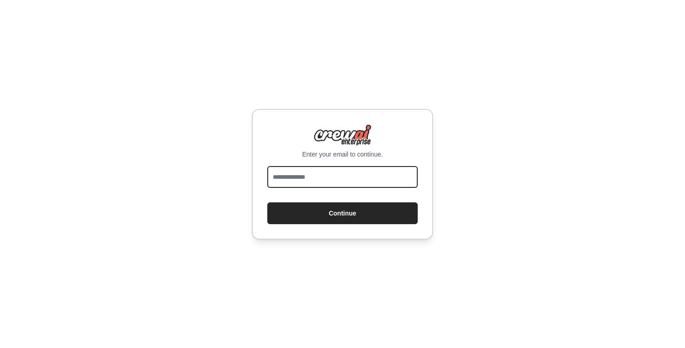
click at [308, 180] on input "email" at bounding box center [342, 177] width 151 height 22
type input "**********"
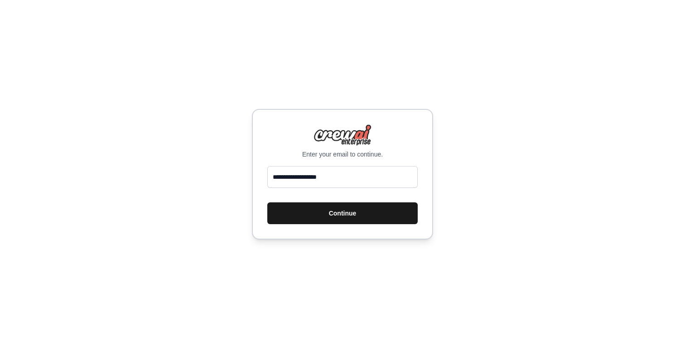
click at [343, 212] on button "Continue" at bounding box center [342, 213] width 151 height 22
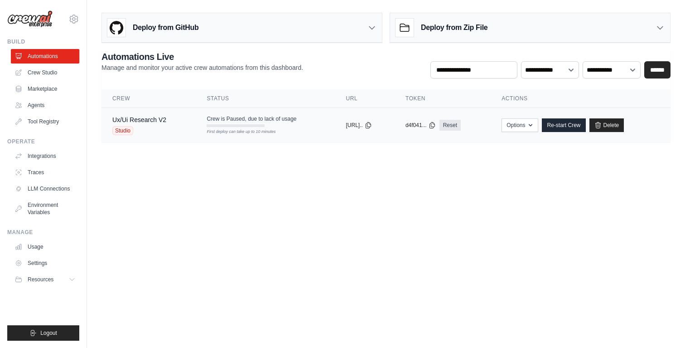
click at [175, 124] on div "Ux/Ui Research V2 Studio" at bounding box center [148, 125] width 73 height 20
click at [61, 55] on link "Automations" at bounding box center [46, 56] width 68 height 15
click at [46, 72] on link "Crew Studio" at bounding box center [46, 72] width 68 height 15
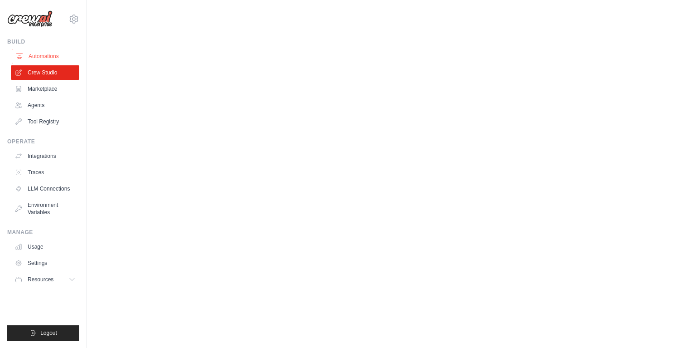
click at [53, 58] on link "Automations" at bounding box center [46, 56] width 68 height 15
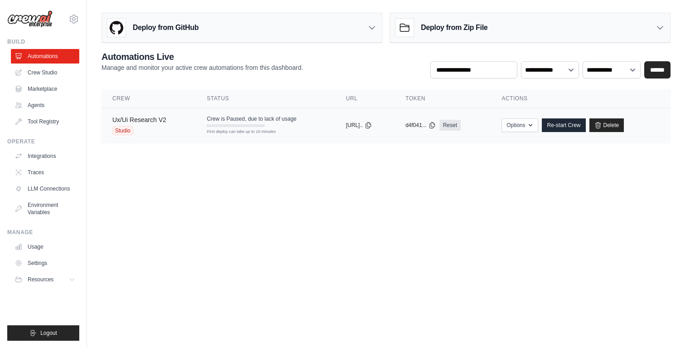
click at [160, 121] on link "Ux/Ui Research V2" at bounding box center [139, 119] width 54 height 7
click at [579, 127] on link "Re-start Crew" at bounding box center [564, 125] width 44 height 14
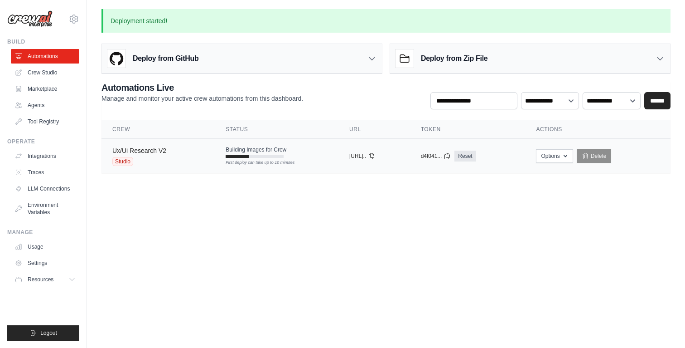
click at [156, 152] on link "Ux/Ui Research V2" at bounding box center [139, 150] width 54 height 7
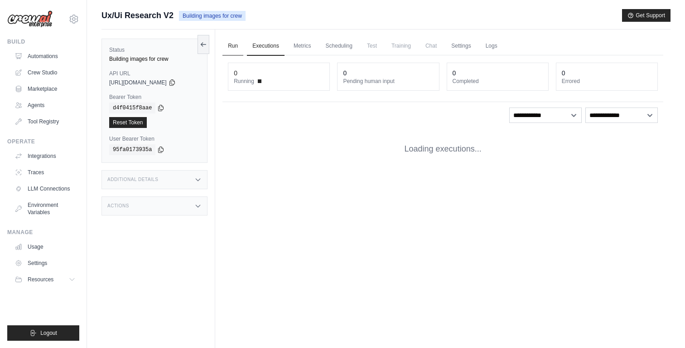
click at [229, 45] on link "Run" at bounding box center [233, 46] width 21 height 19
click at [233, 44] on link "Run" at bounding box center [233, 46] width 21 height 19
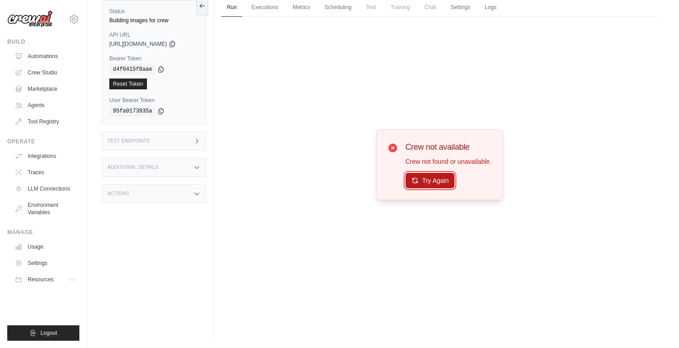
click at [428, 181] on button "Try Again" at bounding box center [429, 180] width 49 height 15
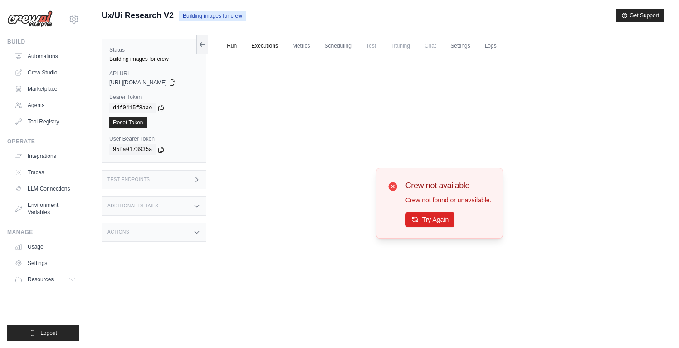
click at [260, 43] on link "Executions" at bounding box center [265, 46] width 38 height 19
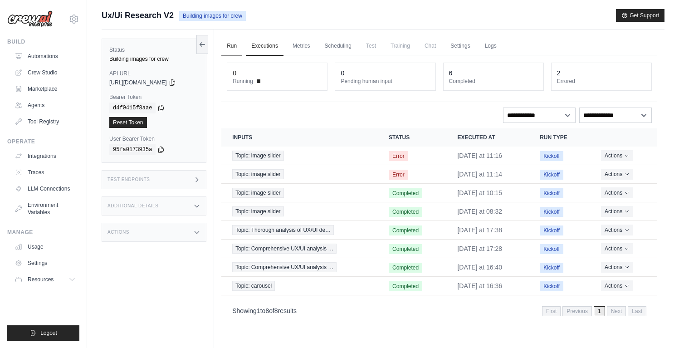
click at [226, 45] on link "Run" at bounding box center [231, 46] width 21 height 19
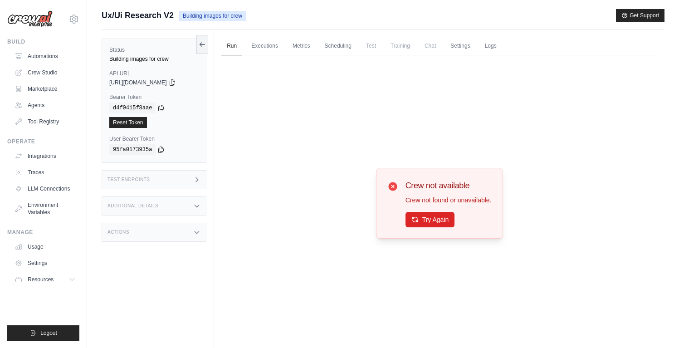
click at [191, 20] on span "Building images for crew" at bounding box center [212, 16] width 67 height 10
drag, startPoint x: 178, startPoint y: 10, endPoint x: 128, endPoint y: 18, distance: 50.8
click at [178, 10] on div "Ux/Ui Research V2 Building images for crew" at bounding box center [174, 15] width 144 height 13
click at [131, 17] on span "Ux/Ui Research V2" at bounding box center [138, 15] width 72 height 13
click at [48, 55] on link "Automations" at bounding box center [46, 56] width 68 height 15
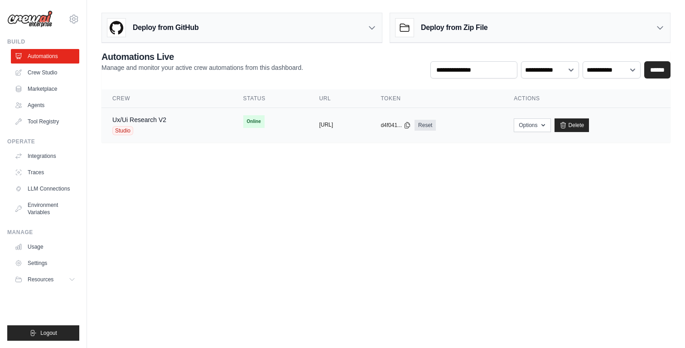
click at [319, 124] on button "https://ux-ui-research-e9e78ab2-994" at bounding box center [326, 124] width 14 height 7
click at [166, 121] on link "Ux/Ui Research V2" at bounding box center [139, 119] width 54 height 7
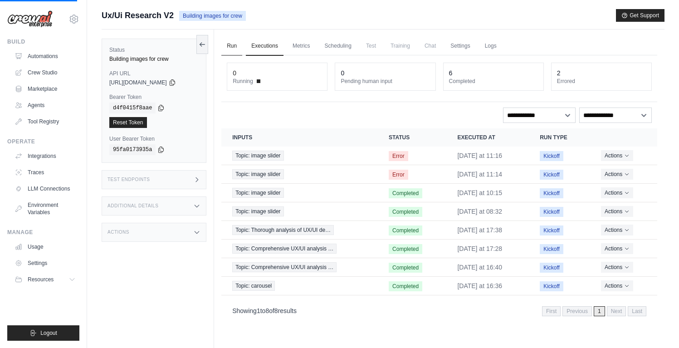
click at [236, 45] on link "Run" at bounding box center [231, 46] width 21 height 19
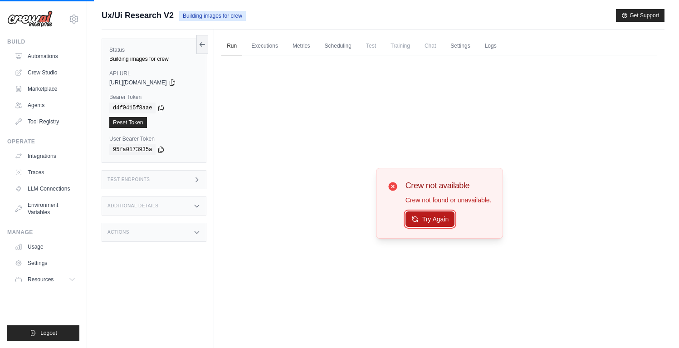
click at [437, 223] on button "Try Again" at bounding box center [429, 218] width 49 height 15
click at [263, 47] on link "Executions" at bounding box center [265, 46] width 38 height 19
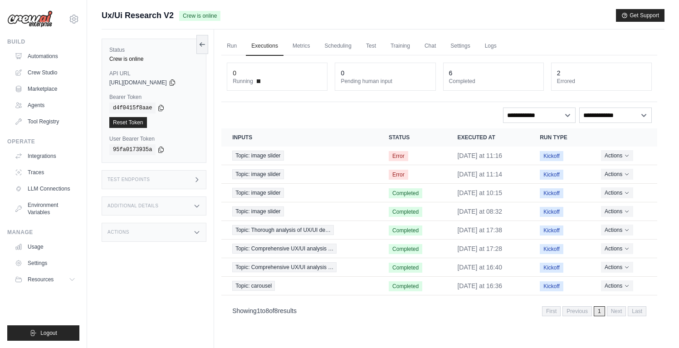
click at [167, 82] on span "https://ux-ui-research-e9e78ab2-994d-451c-9acc-3f43-b9c0c61b.crewai.com" at bounding box center [138, 82] width 58 height 7
click at [176, 82] on icon at bounding box center [172, 81] width 7 height 7
click at [44, 53] on link "Automations" at bounding box center [46, 56] width 68 height 15
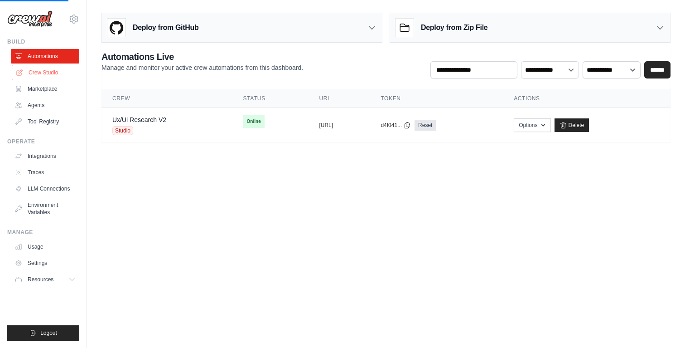
click at [50, 72] on link "Crew Studio" at bounding box center [46, 72] width 68 height 15
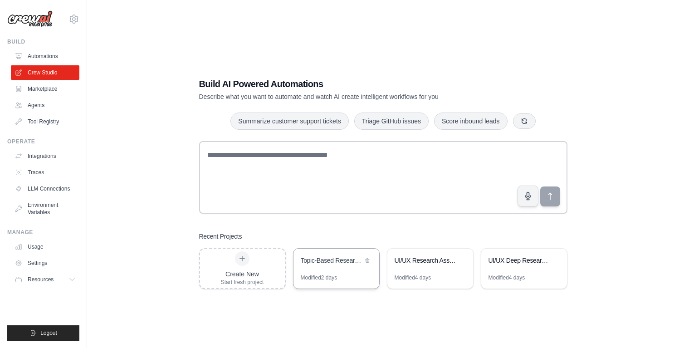
click at [333, 266] on div "Topic-Based Research System" at bounding box center [336, 260] width 86 height 25
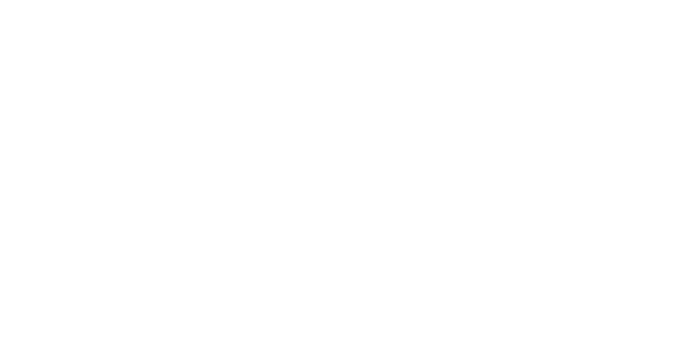
click at [416, 0] on html at bounding box center [342, 0] width 685 height 0
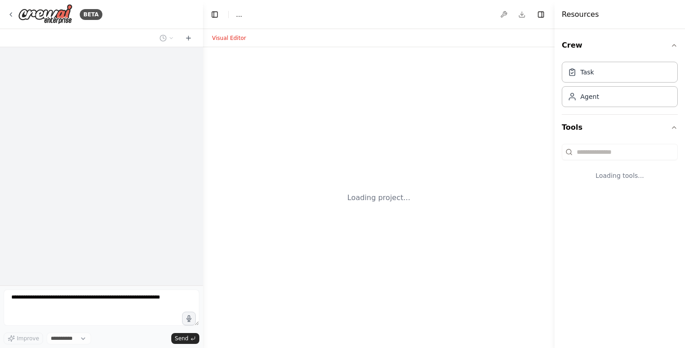
select select "****"
